Goal: Task Accomplishment & Management: Use online tool/utility

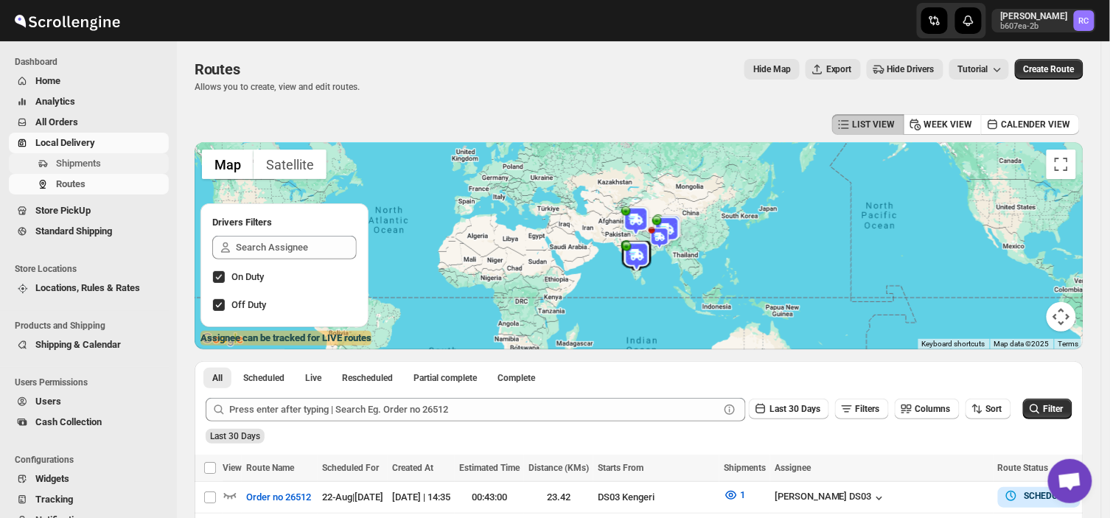
click at [88, 160] on span "Shipments" at bounding box center [78, 163] width 45 height 11
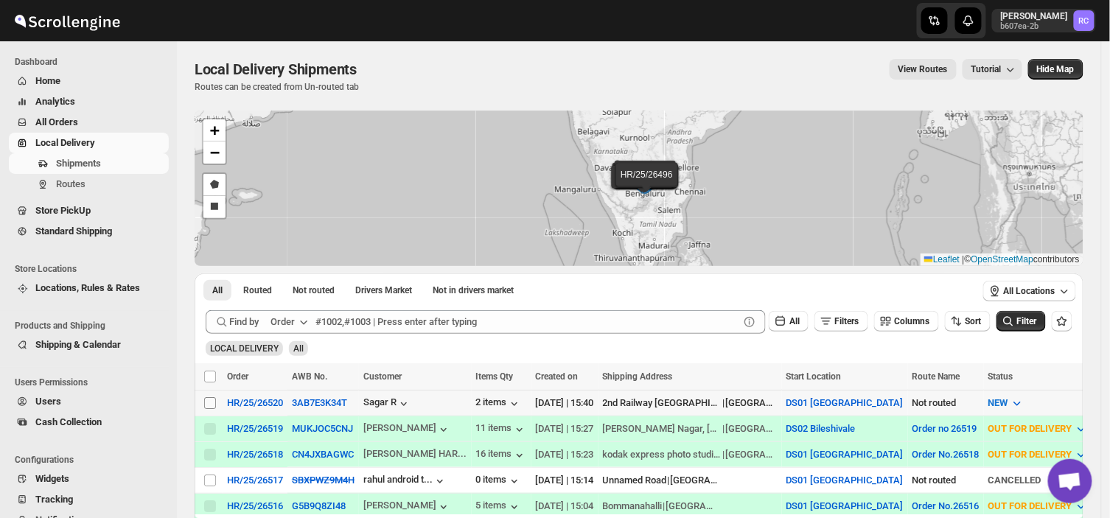
click at [206, 400] on input "Select shipment" at bounding box center [210, 403] width 12 height 12
checkbox input "true"
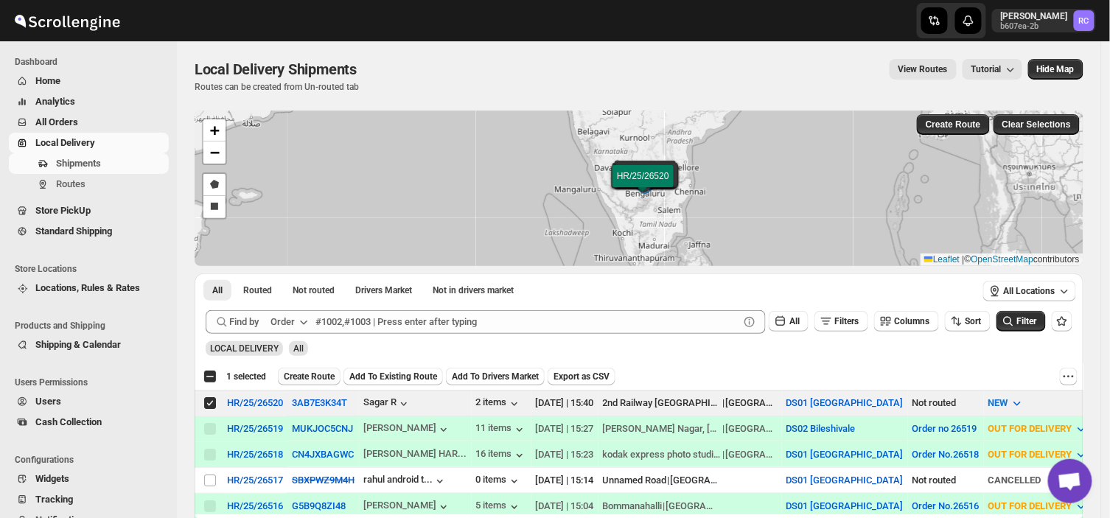
click at [305, 369] on button "Create Route" at bounding box center [309, 377] width 63 height 18
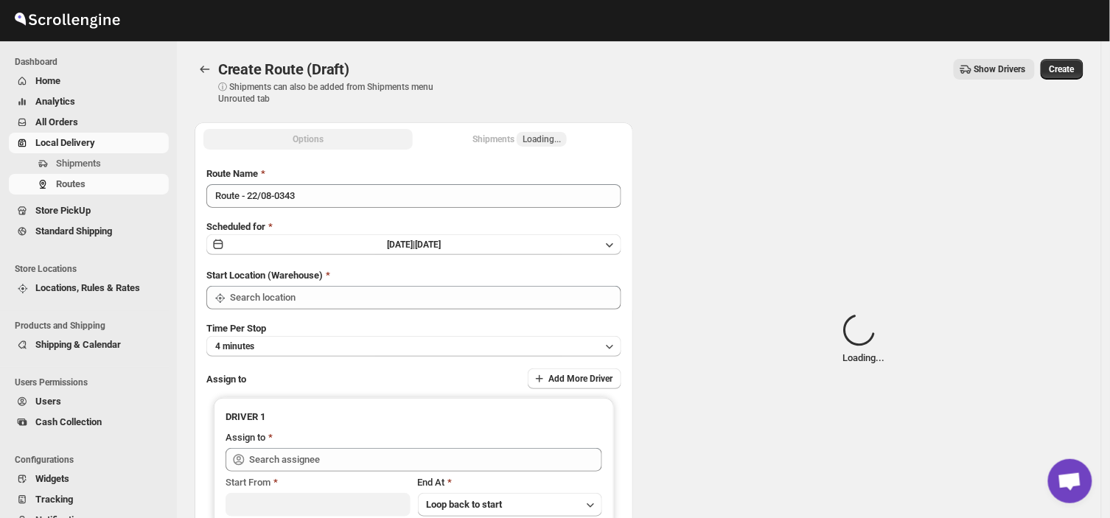
type input "DS01 [GEOGRAPHIC_DATA]"
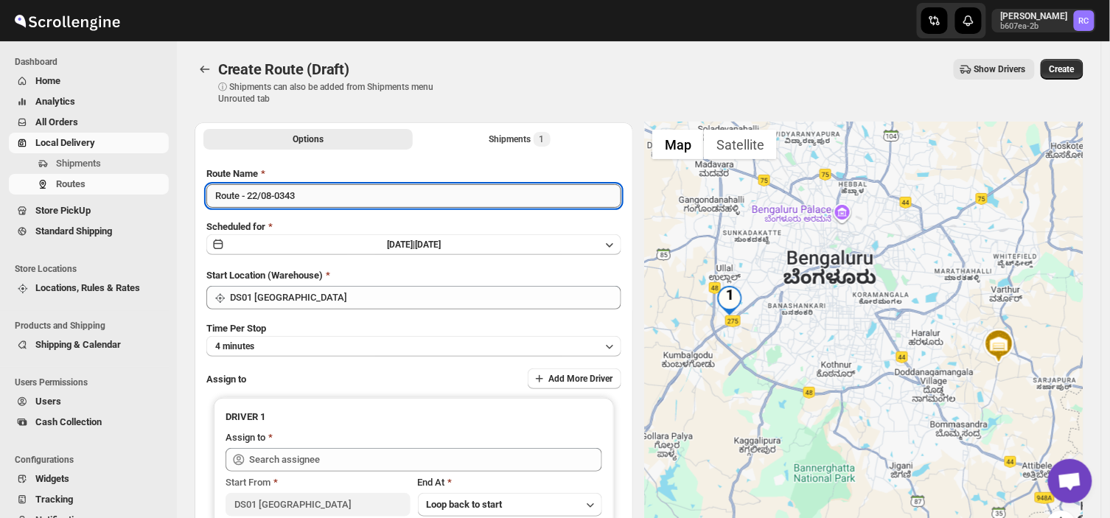
click at [299, 197] on input "Route - 22/08-0343" at bounding box center [413, 196] width 415 height 24
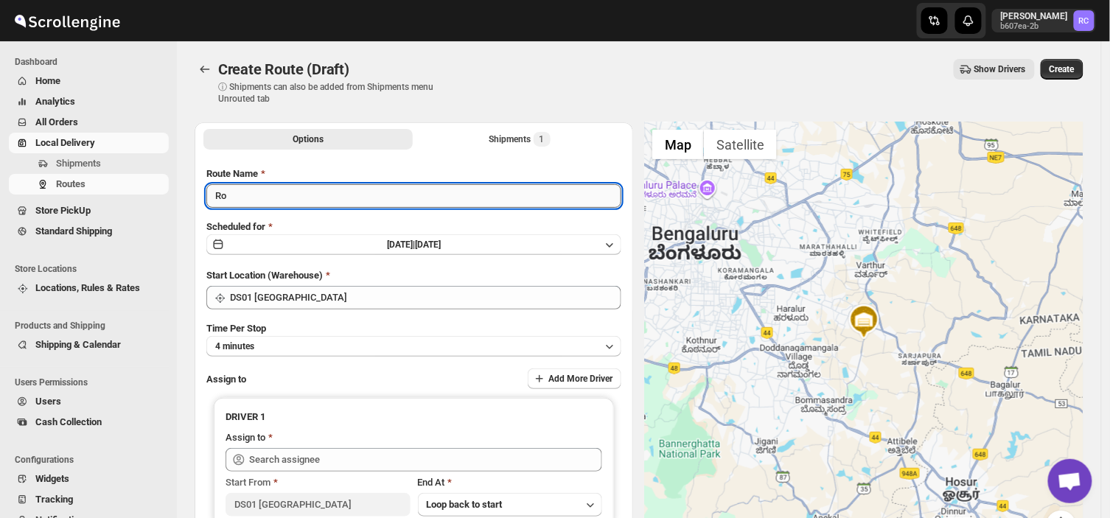
type input "R"
type input "Order no 26520"
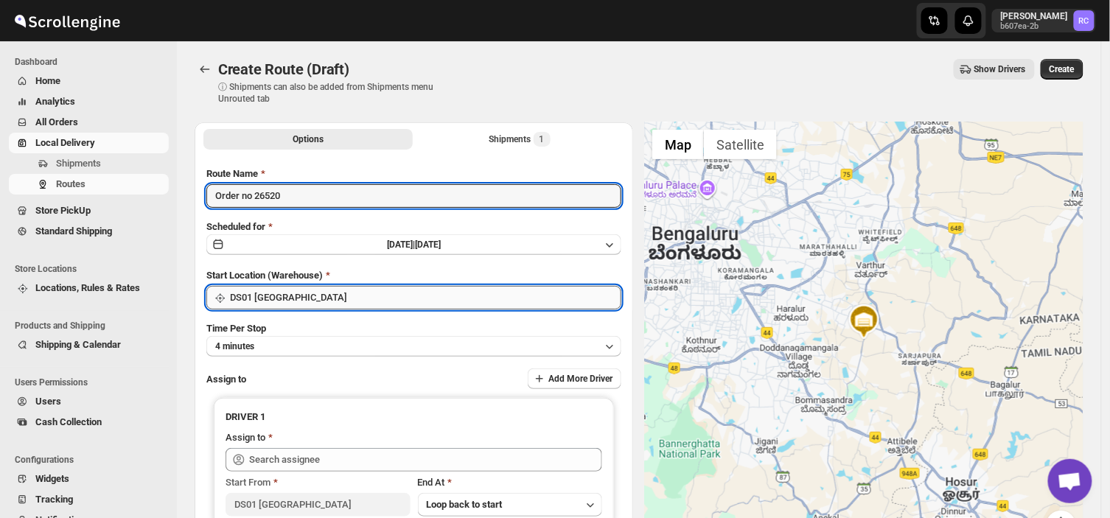
click at [305, 293] on input "DS01 [GEOGRAPHIC_DATA]" at bounding box center [426, 298] width 392 height 24
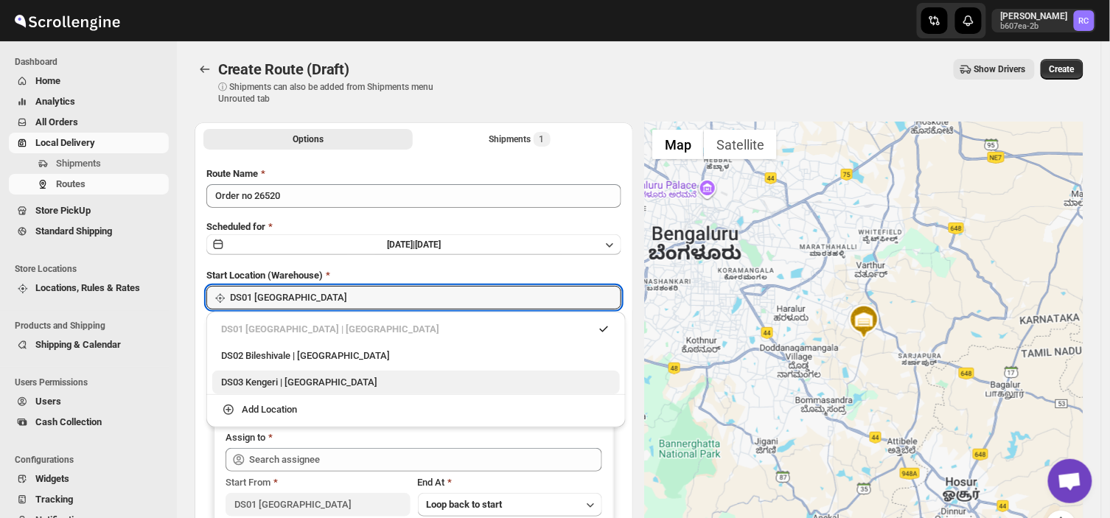
click at [274, 384] on div "DS03 Kengeri | [GEOGRAPHIC_DATA]" at bounding box center [416, 382] width 390 height 15
type input "DS03 Kengeri"
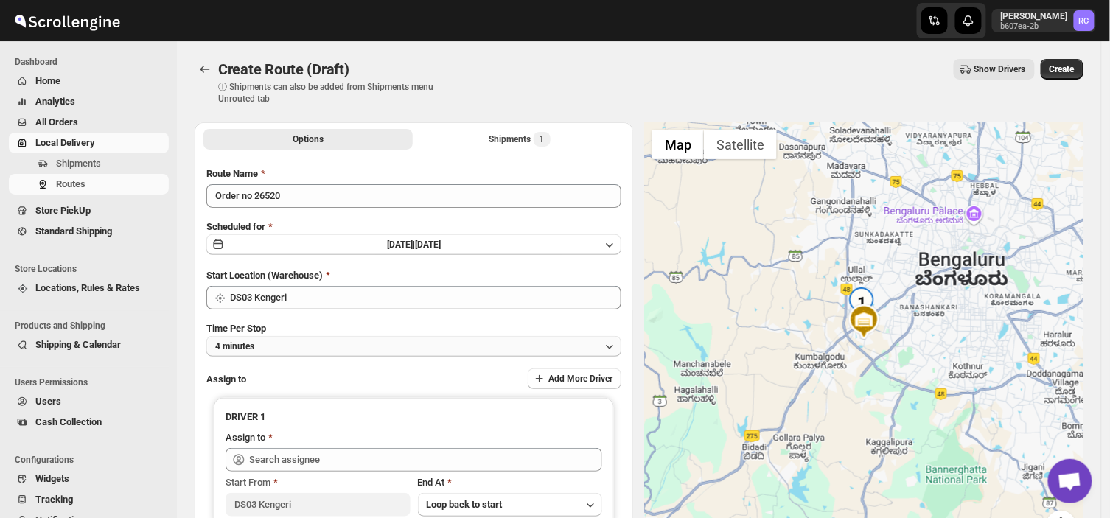
click at [274, 343] on button "4 minutes" at bounding box center [413, 346] width 415 height 21
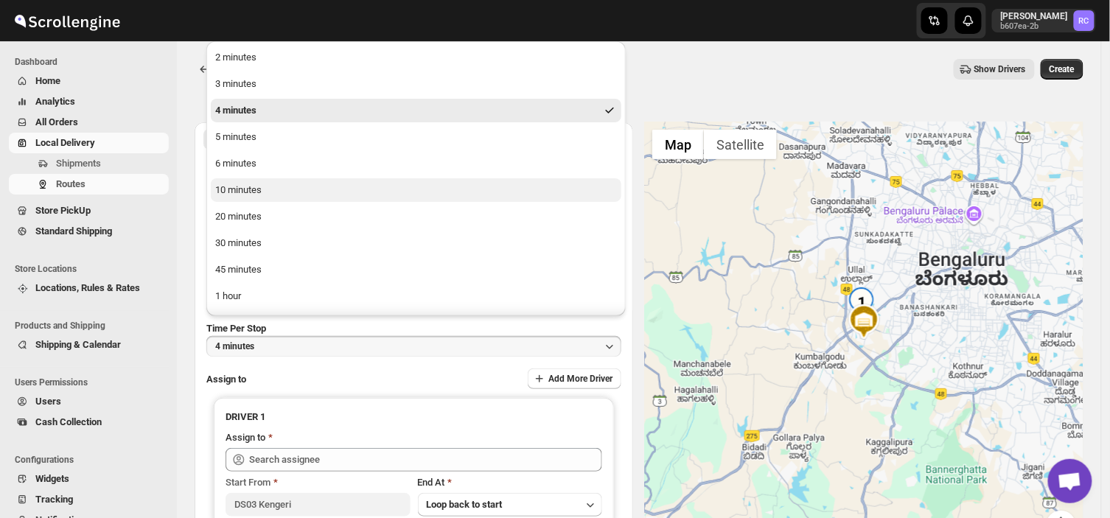
click at [254, 189] on div "10 minutes" at bounding box center [238, 190] width 46 height 15
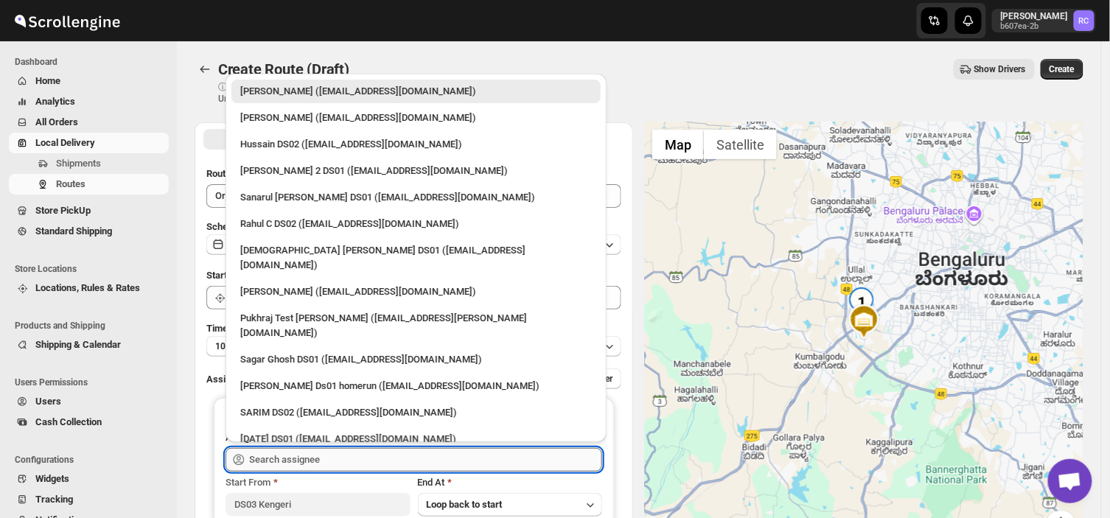
click at [343, 451] on input "text" at bounding box center [425, 460] width 353 height 24
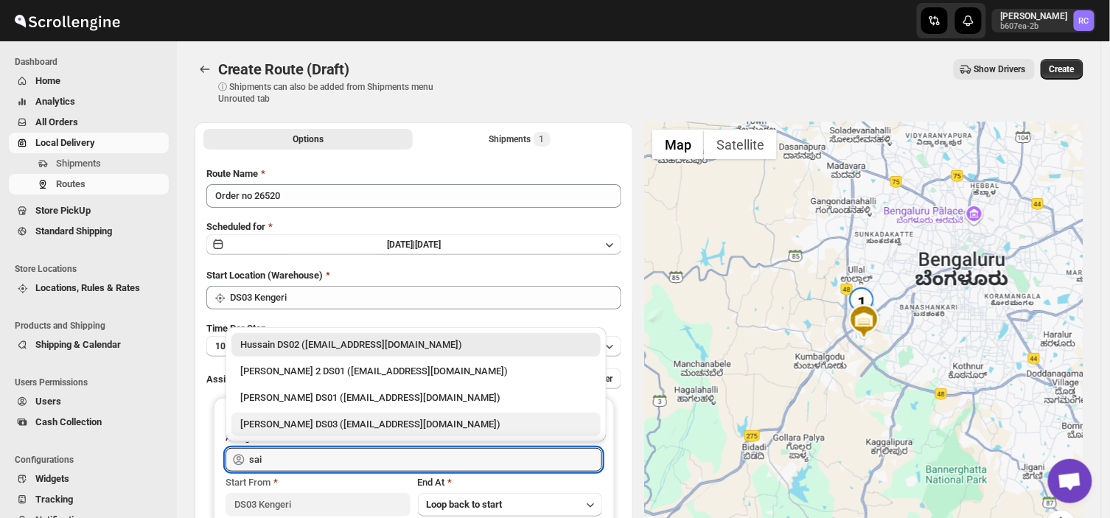
click at [296, 430] on div "[PERSON_NAME] DS03 ([EMAIL_ADDRESS][DOMAIN_NAME])" at bounding box center [416, 424] width 352 height 15
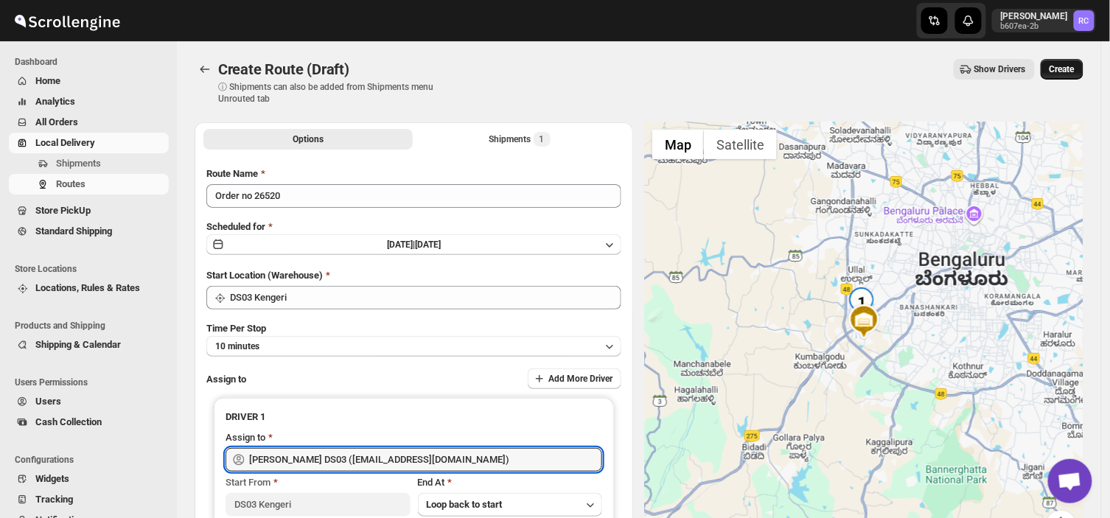
type input "[PERSON_NAME] DS03 ([EMAIL_ADDRESS][DOMAIN_NAME])"
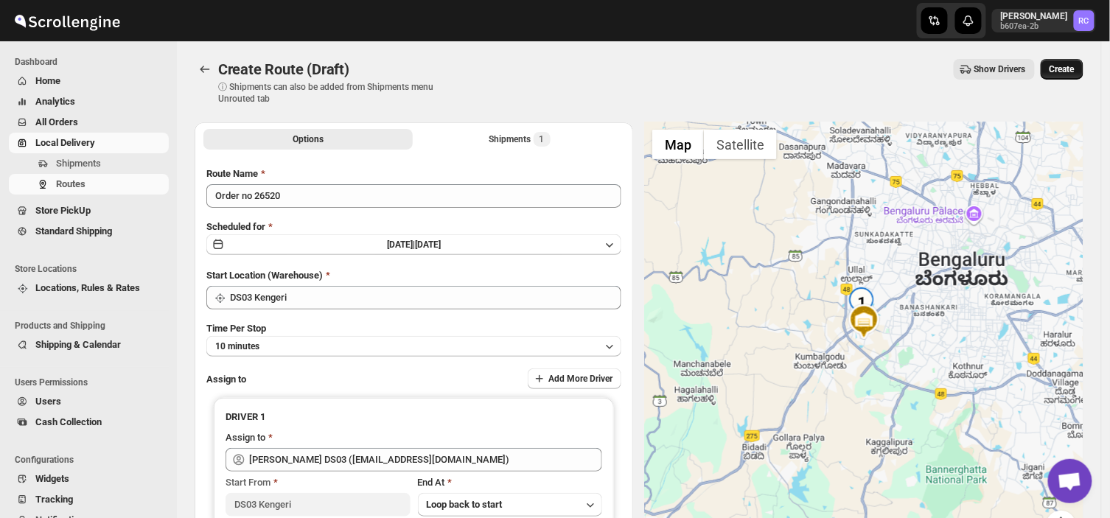
click at [1063, 65] on span "Create" at bounding box center [1062, 69] width 25 height 12
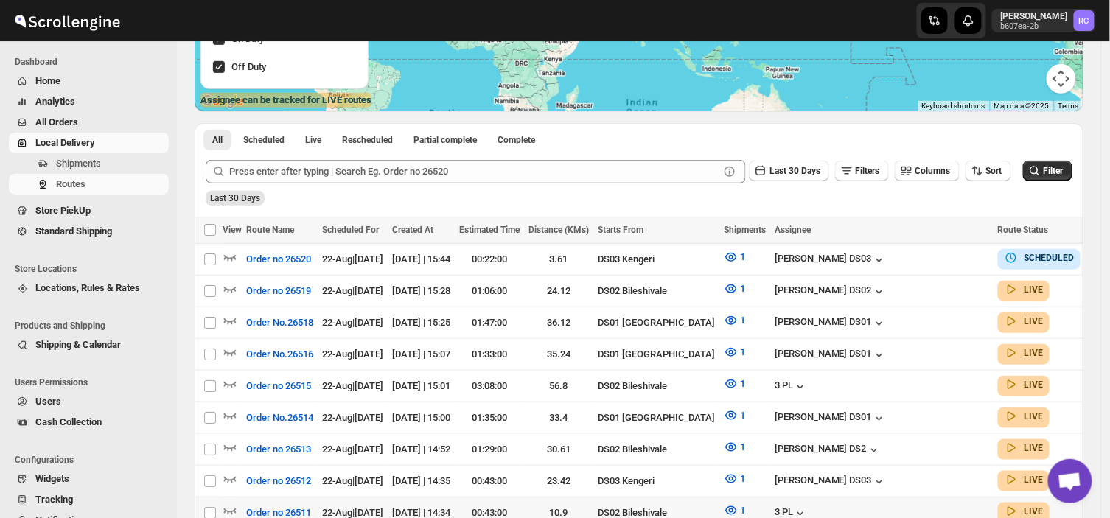
scroll to position [237, 0]
